Goal: Task Accomplishment & Management: Complete application form

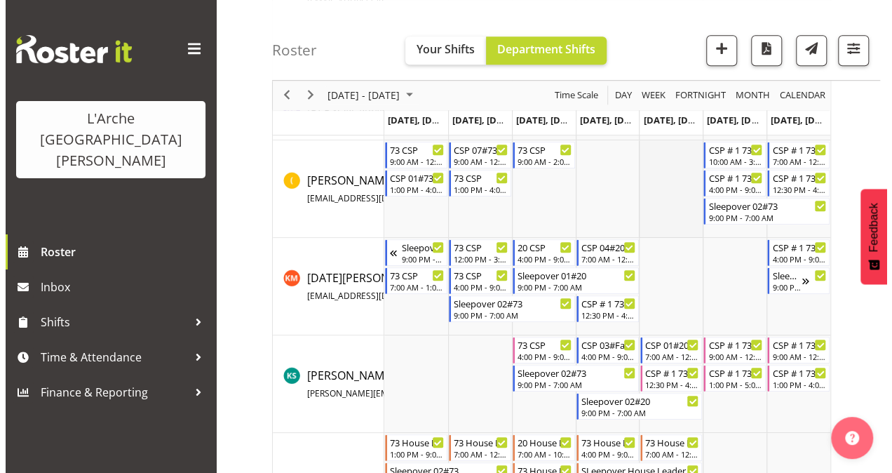
scroll to position [351, 0]
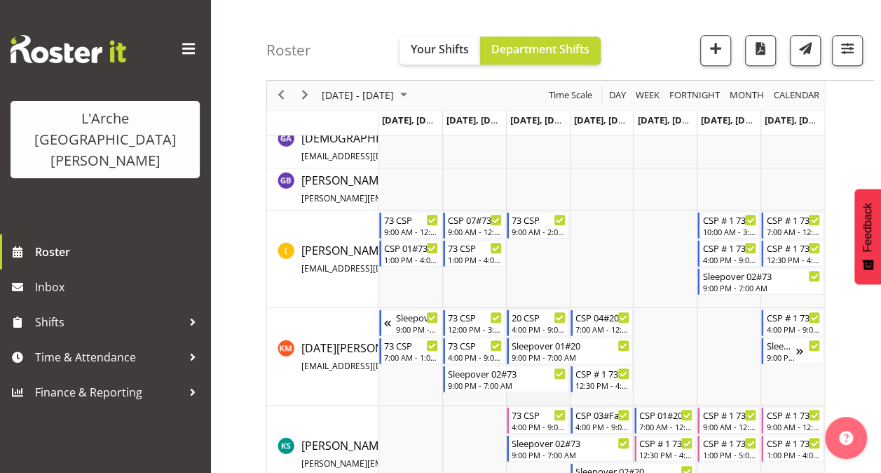
click at [529, 393] on td "Timeline Week of October 14, 2025" at bounding box center [538, 356] width 64 height 97
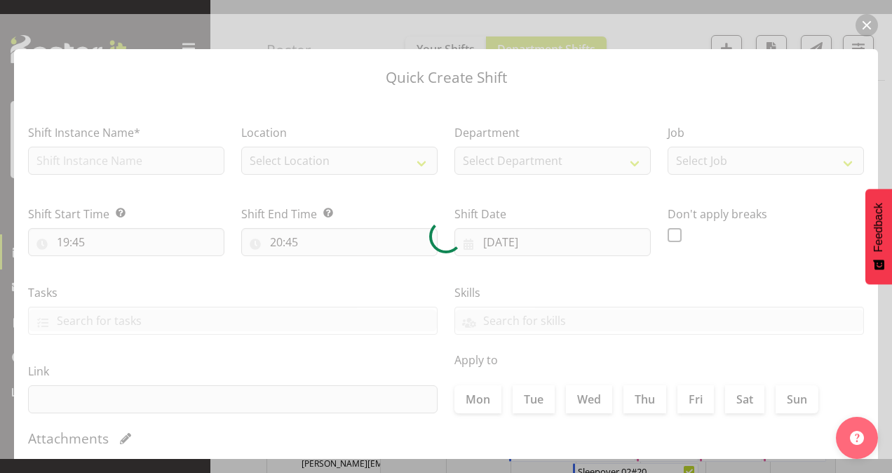
type input "[DATE]"
checkbox input "true"
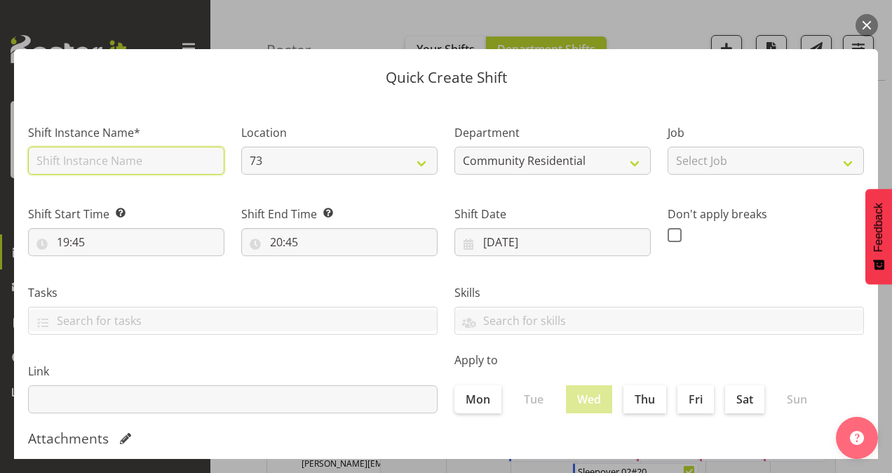
click at [171, 156] on input "text" at bounding box center [126, 161] width 196 height 28
type input "CSP # 1 73"
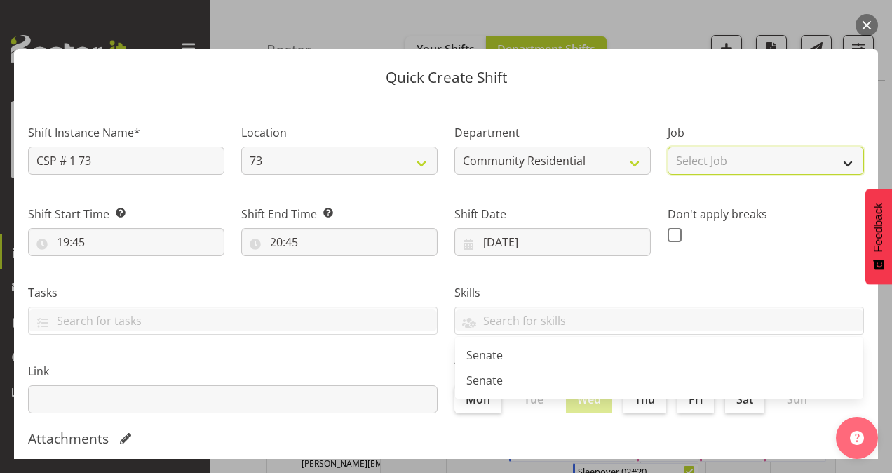
click at [733, 157] on select "Select Job Accounts Admin Art Coordinator Community Leader Community Support Pe…" at bounding box center [766, 161] width 196 height 28
select select "2"
click at [668, 147] on select "Select Job Accounts Admin Art Coordinator Community Leader Community Support Pe…" at bounding box center [766, 161] width 196 height 28
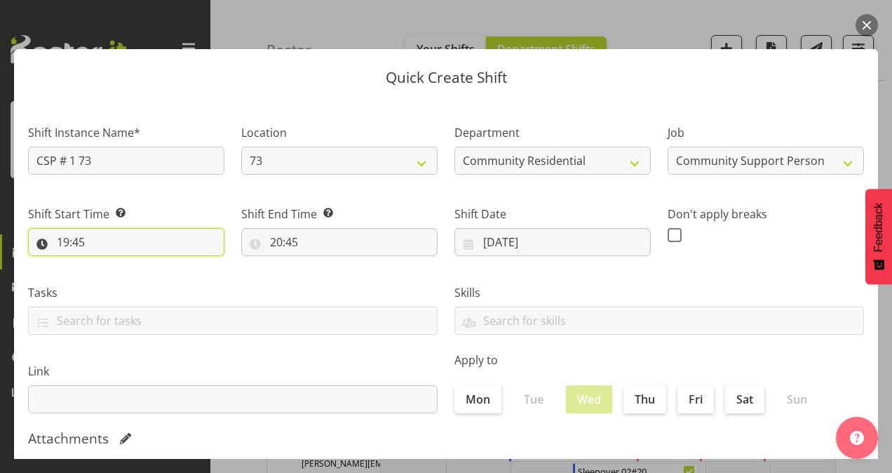
click at [69, 240] on input "19:45" at bounding box center [126, 242] width 196 height 28
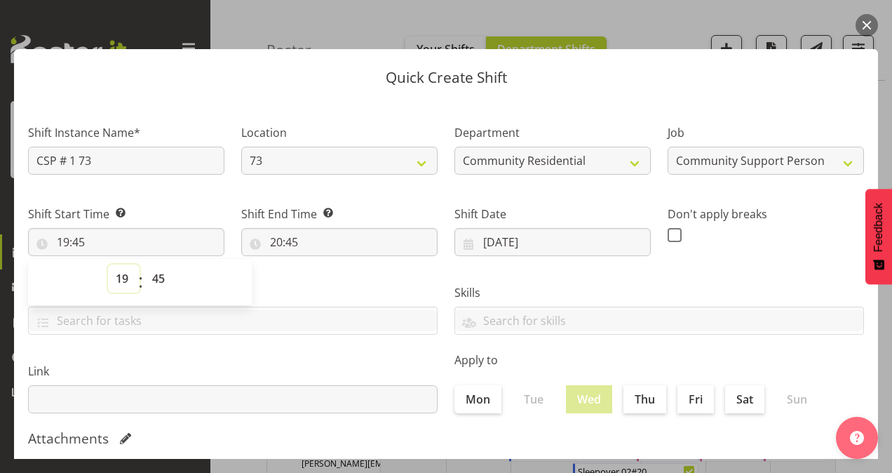
click at [123, 278] on select "00 01 02 03 04 05 06 07 08 09 10 11 12 13 14 15 16 17 18 19 20 21 22 23" at bounding box center [124, 278] width 32 height 28
select select "7"
click at [108, 264] on select "00 01 02 03 04 05 06 07 08 09 10 11 12 13 14 15 16 17 18 19 20 21 22 23" at bounding box center [124, 278] width 32 height 28
type input "07:45"
click at [167, 278] on select "00 01 02 03 04 05 06 07 08 09 10 11 12 13 14 15 16 17 18 19 20 21 22 23 24 25 2…" at bounding box center [160, 278] width 32 height 28
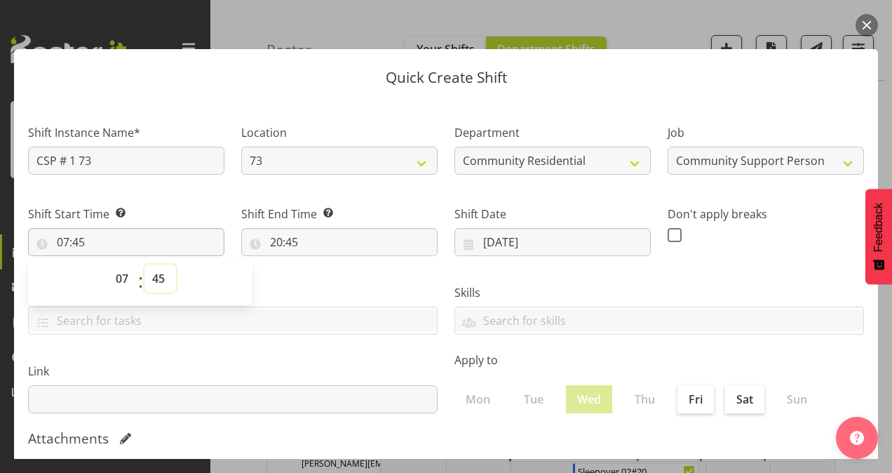
select select "0"
click at [144, 264] on select "00 01 02 03 04 05 06 07 08 09 10 11 12 13 14 15 16 17 18 19 20 21 22 23 24 25 2…" at bounding box center [160, 278] width 32 height 28
type input "07:00"
click at [271, 238] on input "20:45" at bounding box center [339, 242] width 196 height 28
click at [334, 279] on select "00 01 02 03 04 05 06 07 08 09 10 11 12 13 14 15 16 17 18 19 20 21 22 23" at bounding box center [337, 278] width 32 height 28
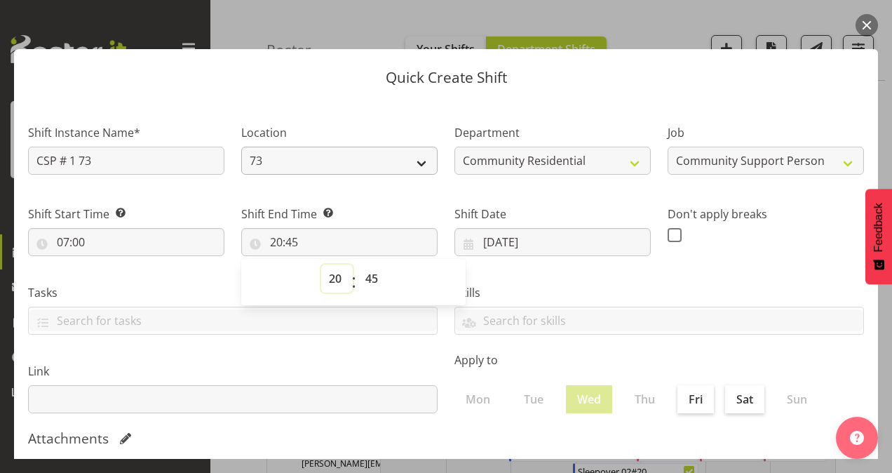
select select "13"
click at [321, 264] on select "00 01 02 03 04 05 06 07 08 09 10 11 12 13 14 15 16 17 18 19 20 21 22 23" at bounding box center [337, 278] width 32 height 28
type input "13:45"
click at [368, 278] on select "00 01 02 03 04 05 06 07 08 09 10 11 12 13 14 15 16 17 18 19 20 21 22 23 24 25 2…" at bounding box center [374, 278] width 32 height 28
select select "0"
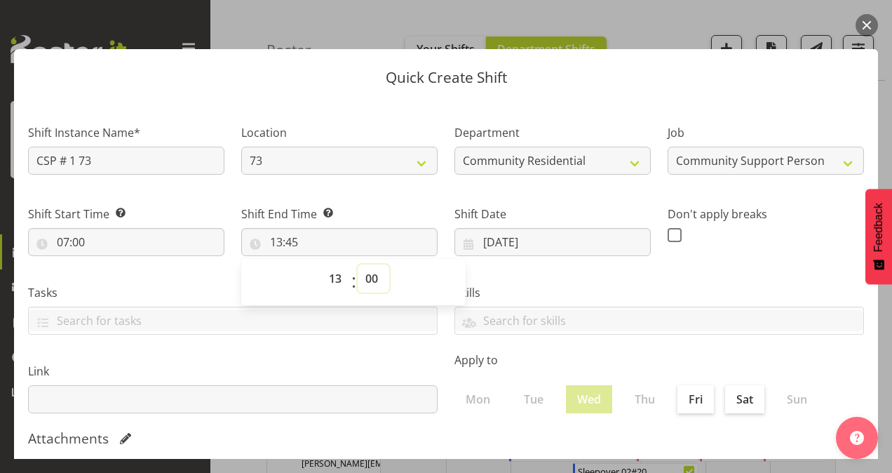
click at [358, 264] on select "00 01 02 03 04 05 06 07 08 09 10 11 12 13 14 15 16 17 18 19 20 21 22 23 24 25 2…" at bounding box center [374, 278] width 32 height 28
type input "13:00"
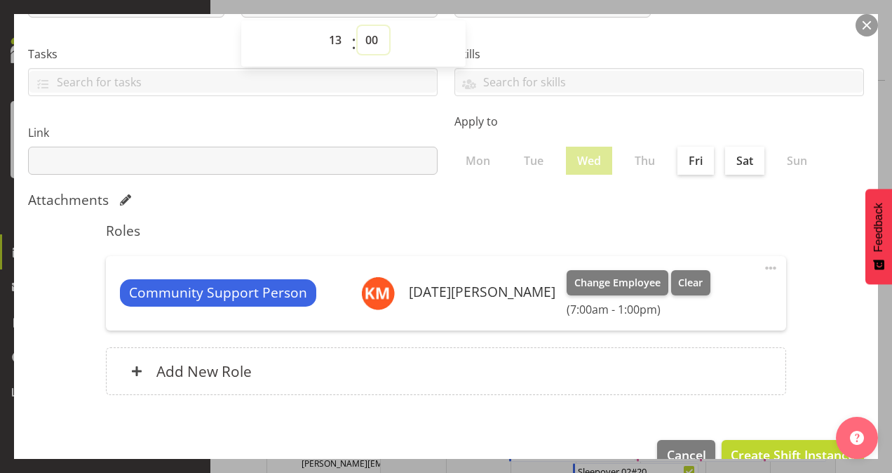
scroll to position [270, 0]
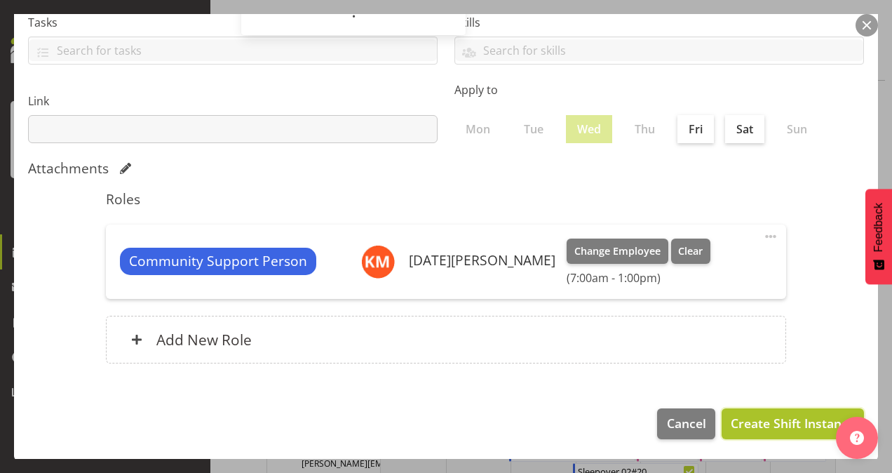
click at [752, 416] on span "Create Shift Instance" at bounding box center [793, 423] width 124 height 18
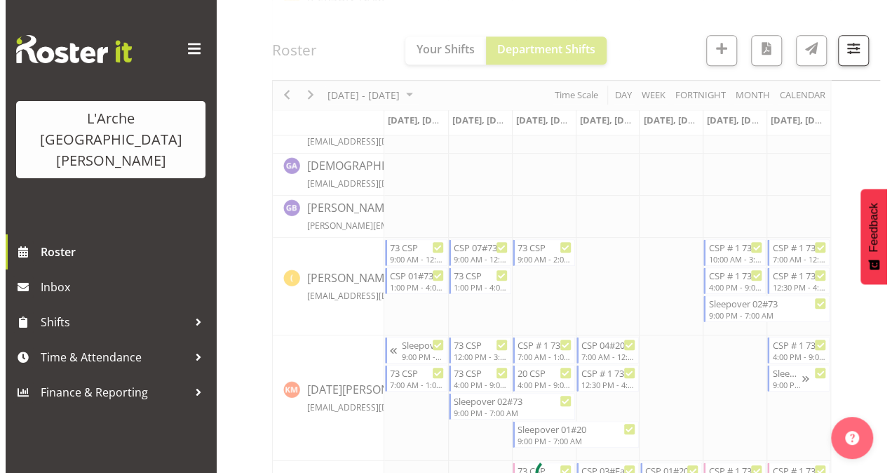
scroll to position [351, 0]
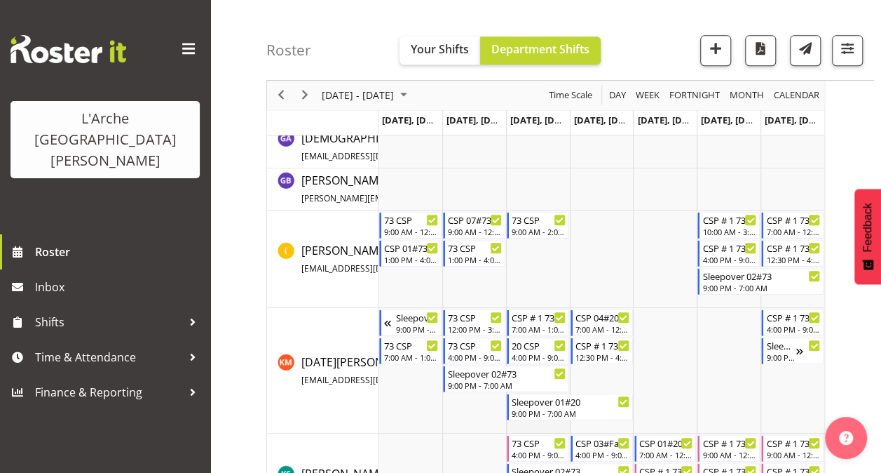
click at [525, 425] on td "Timeline Week of October 14, 2025" at bounding box center [538, 371] width 64 height 126
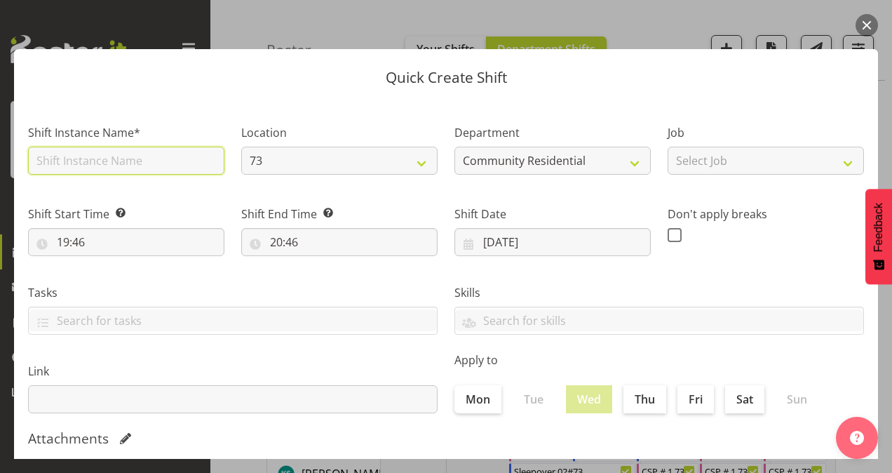
click at [100, 161] on input "text" at bounding box center [126, 161] width 196 height 28
type input "CSP # 1 73"
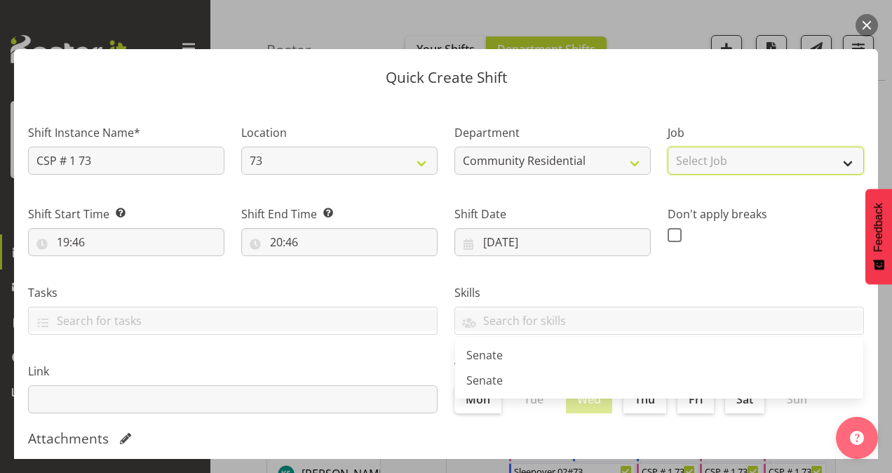
click at [677, 156] on select "Select Job Accounts Admin Art Coordinator Community Leader Community Support Pe…" at bounding box center [766, 161] width 196 height 28
select select "2"
click at [668, 147] on select "Select Job Accounts Admin Art Coordinator Community Leader Community Support Pe…" at bounding box center [766, 161] width 196 height 28
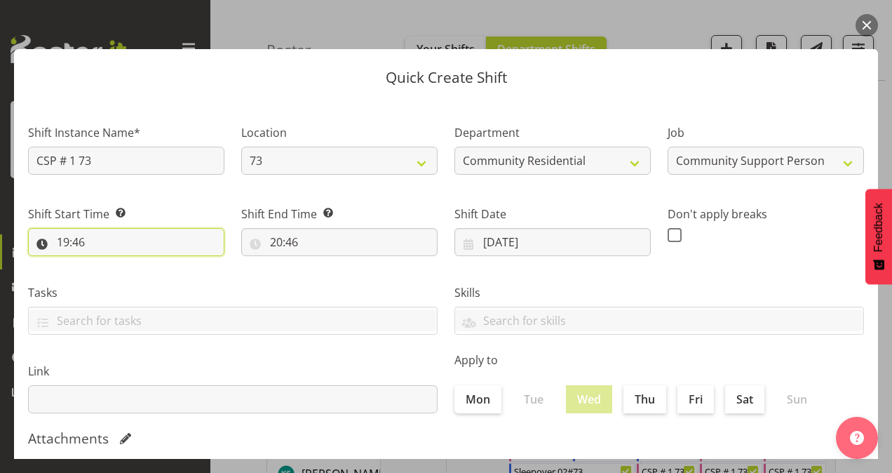
click at [69, 243] on input "19:46" at bounding box center [126, 242] width 196 height 28
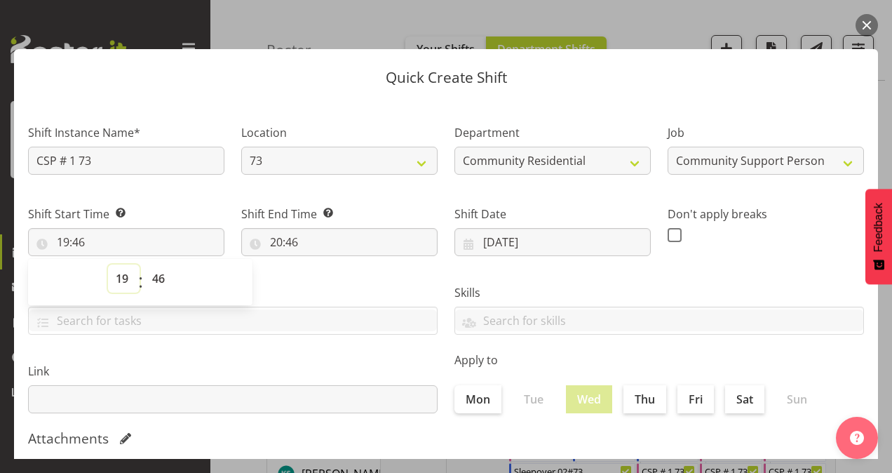
click at [125, 275] on select "00 01 02 03 04 05 06 07 08 09 10 11 12 13 14 15 16 17 18 19 20 21 22 23" at bounding box center [124, 278] width 32 height 28
select select "14"
click at [108, 264] on select "00 01 02 03 04 05 06 07 08 09 10 11 12 13 14 15 16 17 18 19 20 21 22 23" at bounding box center [124, 278] width 32 height 28
type input "14:46"
click at [160, 272] on select "00 01 02 03 04 05 06 07 08 09 10 11 12 13 14 15 16 17 18 19 20 21 22 23 24 25 2…" at bounding box center [160, 278] width 32 height 28
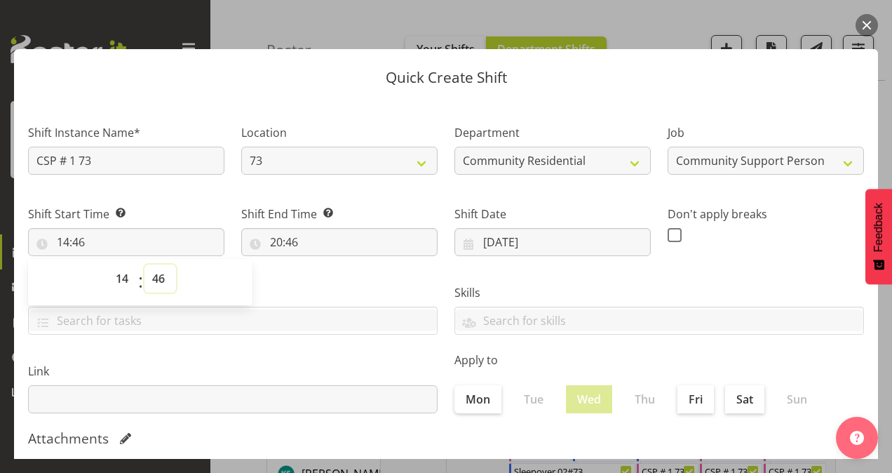
select select "0"
click at [144, 264] on select "00 01 02 03 04 05 06 07 08 09 10 11 12 13 14 15 16 17 18 19 20 21 22 23 24 25 2…" at bounding box center [160, 278] width 32 height 28
type input "14:00"
click at [271, 245] on input "20:46" at bounding box center [339, 242] width 196 height 28
click at [331, 272] on select "00 01 02 03 04 05 06 07 08 09 10 11 12 13 14 15 16 17 18 19 20 21 22 23" at bounding box center [337, 278] width 32 height 28
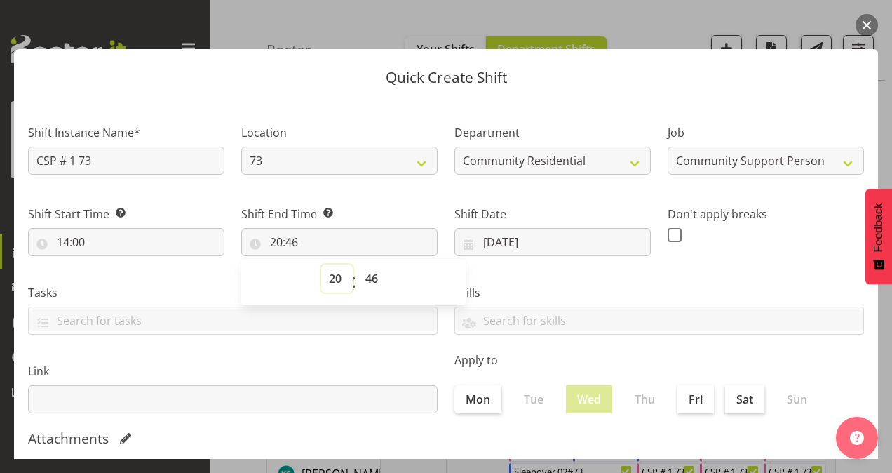
select select "16"
click at [321, 264] on select "00 01 02 03 04 05 06 07 08 09 10 11 12 13 14 15 16 17 18 19 20 21 22 23" at bounding box center [337, 278] width 32 height 28
type input "16:46"
click at [373, 273] on select "00 01 02 03 04 05 06 07 08 09 10 11 12 13 14 15 16 17 18 19 20 21 22 23 24 25 2…" at bounding box center [374, 278] width 32 height 28
select select "0"
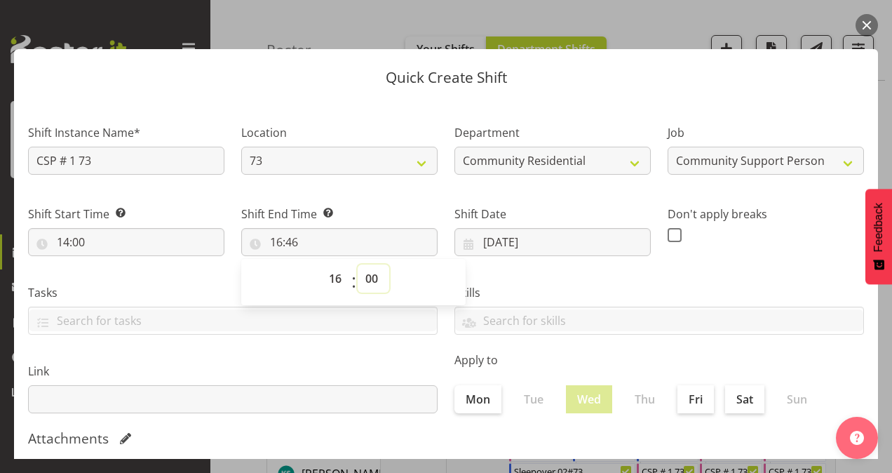
click at [358, 264] on select "00 01 02 03 04 05 06 07 08 09 10 11 12 13 14 15 16 17 18 19 20 21 22 23 24 25 2…" at bounding box center [374, 278] width 32 height 28
type input "16:00"
click at [676, 236] on label at bounding box center [679, 235] width 22 height 14
click at [676, 236] on input "checkbox" at bounding box center [672, 234] width 9 height 9
checkbox input "true"
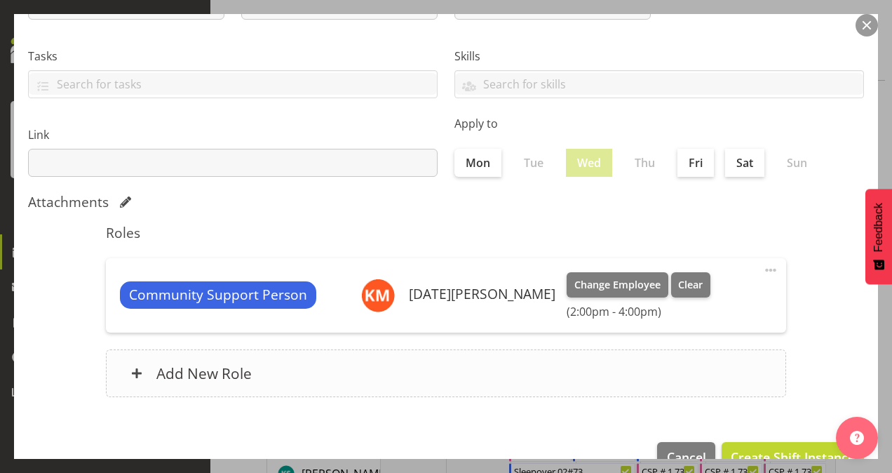
scroll to position [270, 0]
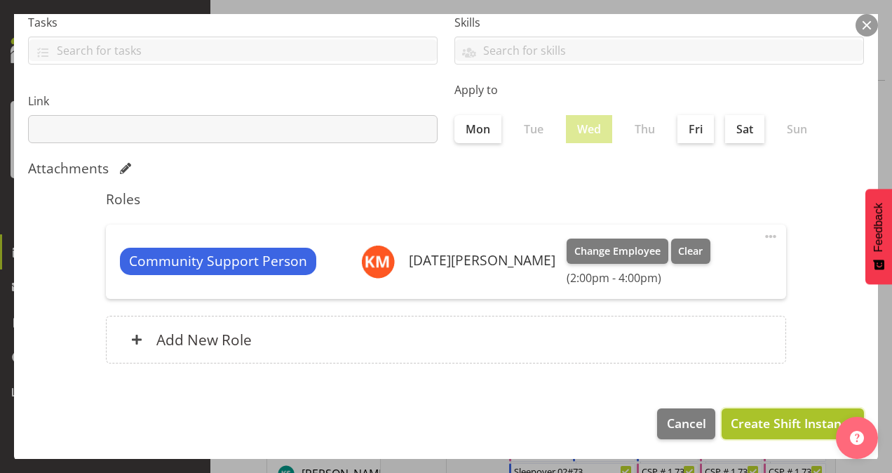
click at [763, 424] on span "Create Shift Instance" at bounding box center [793, 423] width 124 height 18
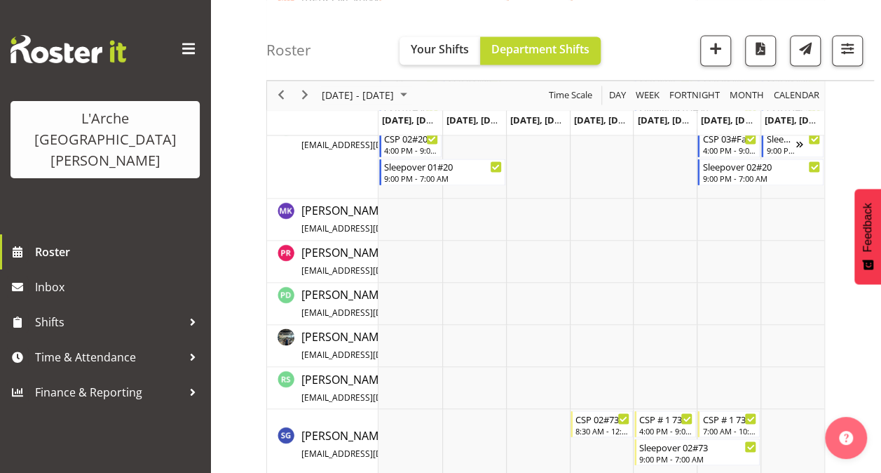
scroll to position [1020, 0]
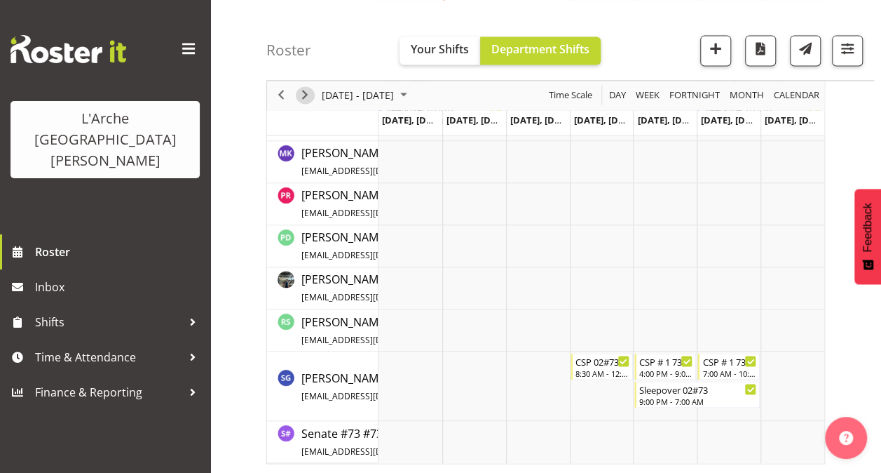
click at [309, 89] on span "Next" at bounding box center [305, 96] width 17 height 18
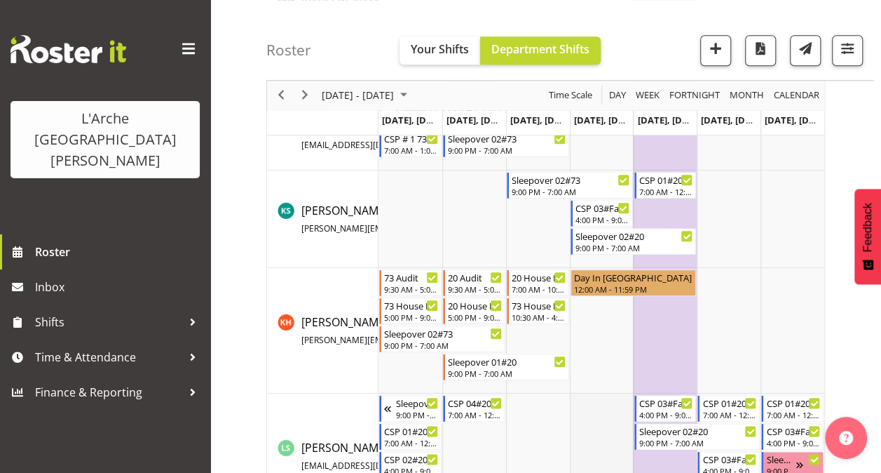
scroll to position [515, 0]
